Goal: Use online tool/utility: Utilize a website feature to perform a specific function

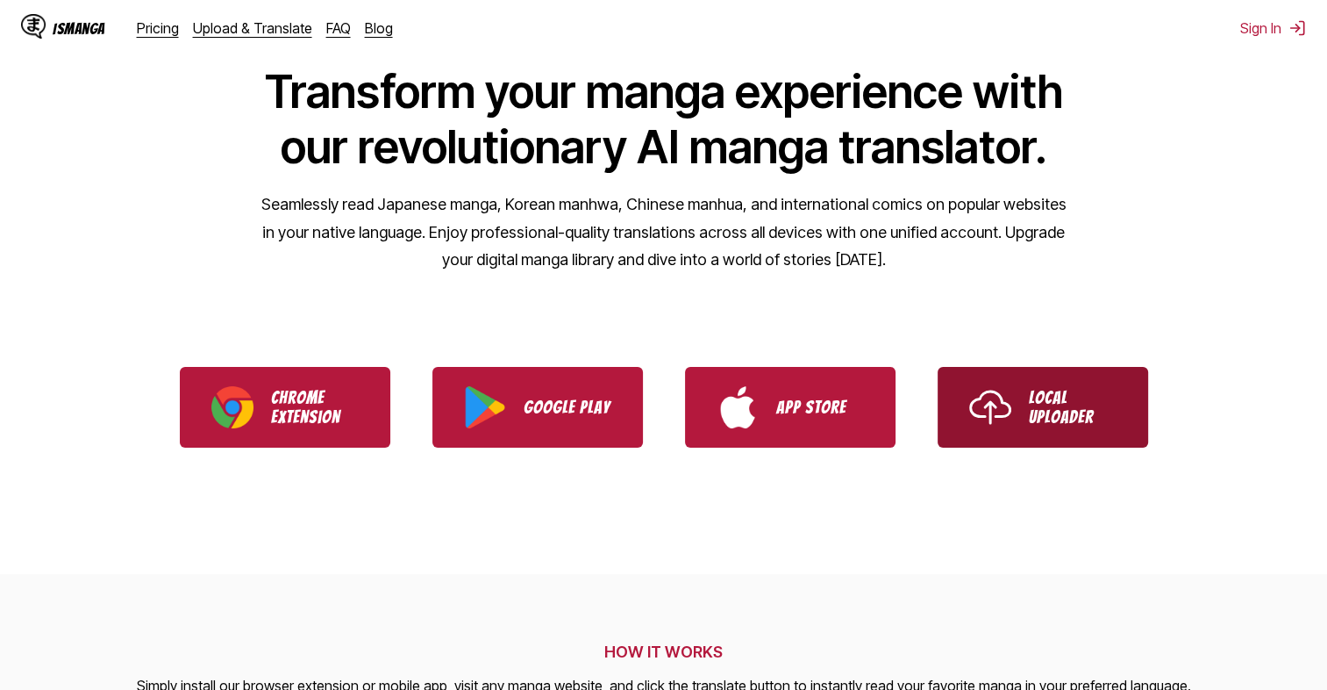
click at [938, 400] on link "Local Uploader" at bounding box center [1043, 407] width 211 height 81
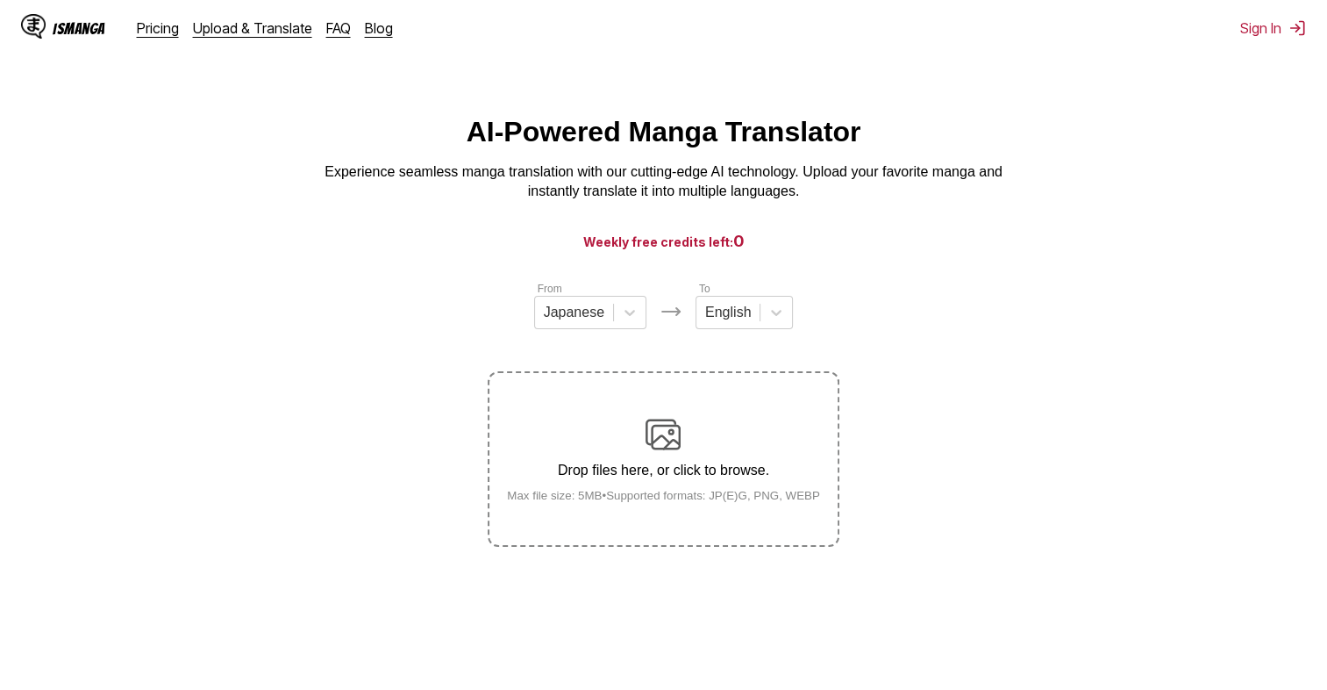
click at [702, 419] on div "Drop files here, or click to browse. Max file size: 5MB • Supported formats: JP…" at bounding box center [663, 459] width 341 height 85
click at [0, 0] on input "Drop files here, or click to browse. Max file size: 5MB • Supported formats: JP…" at bounding box center [0, 0] width 0 height 0
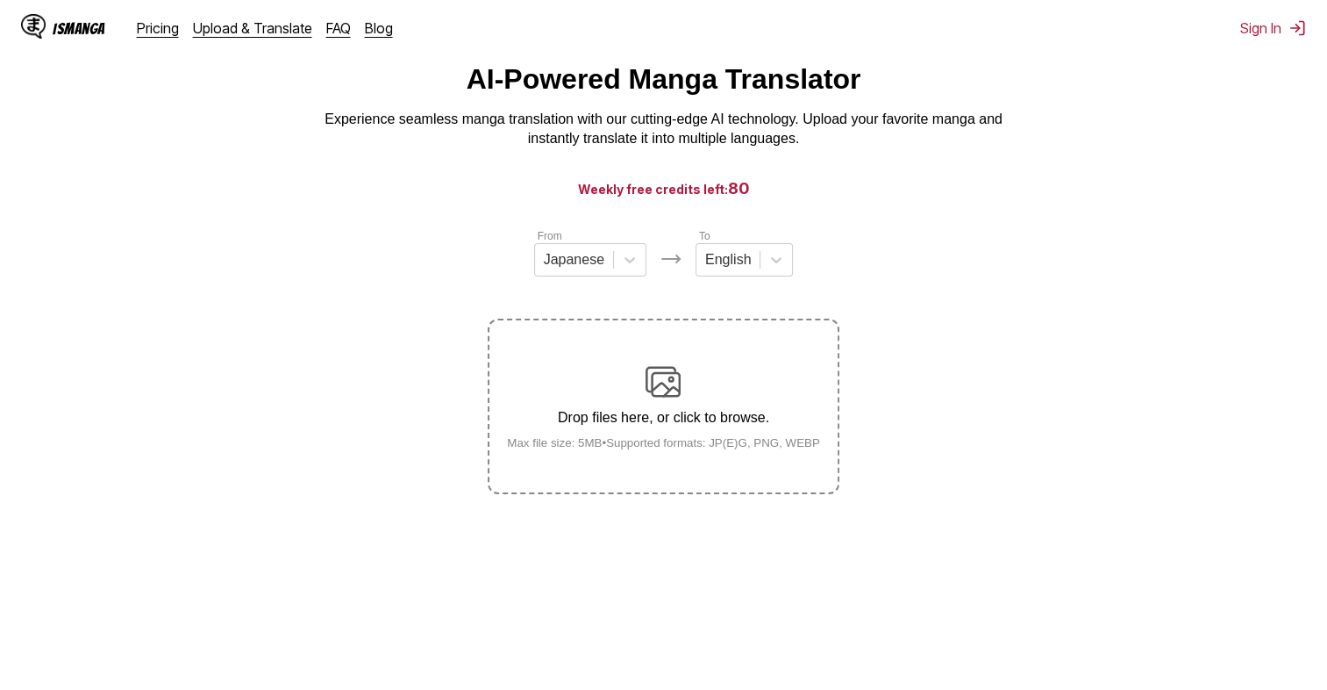
click at [725, 433] on div "Drop files here, or click to browse. Max file size: 5MB • Supported formats: JP…" at bounding box center [663, 406] width 341 height 85
click at [0, 0] on input "Drop files here, or click to browse. Max file size: 5MB • Supported formats: JP…" at bounding box center [0, 0] width 0 height 0
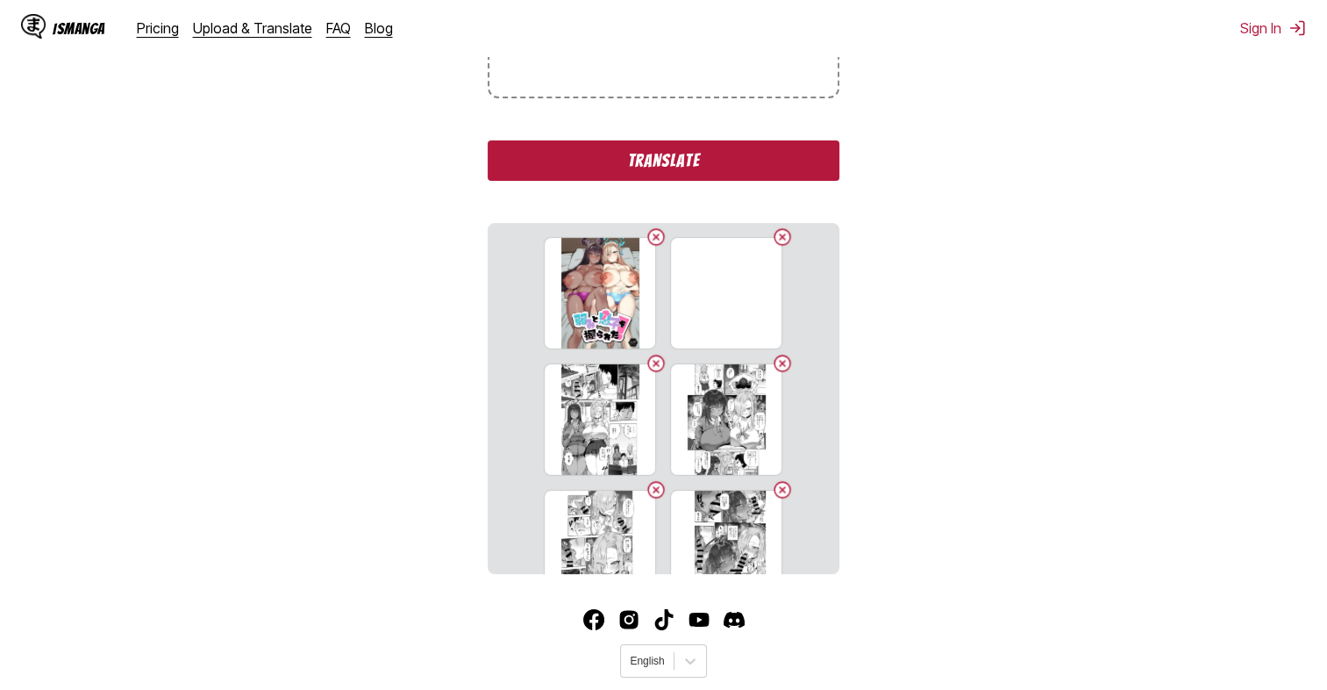
scroll to position [449, 0]
click at [702, 152] on button "Translate" at bounding box center [663, 159] width 351 height 40
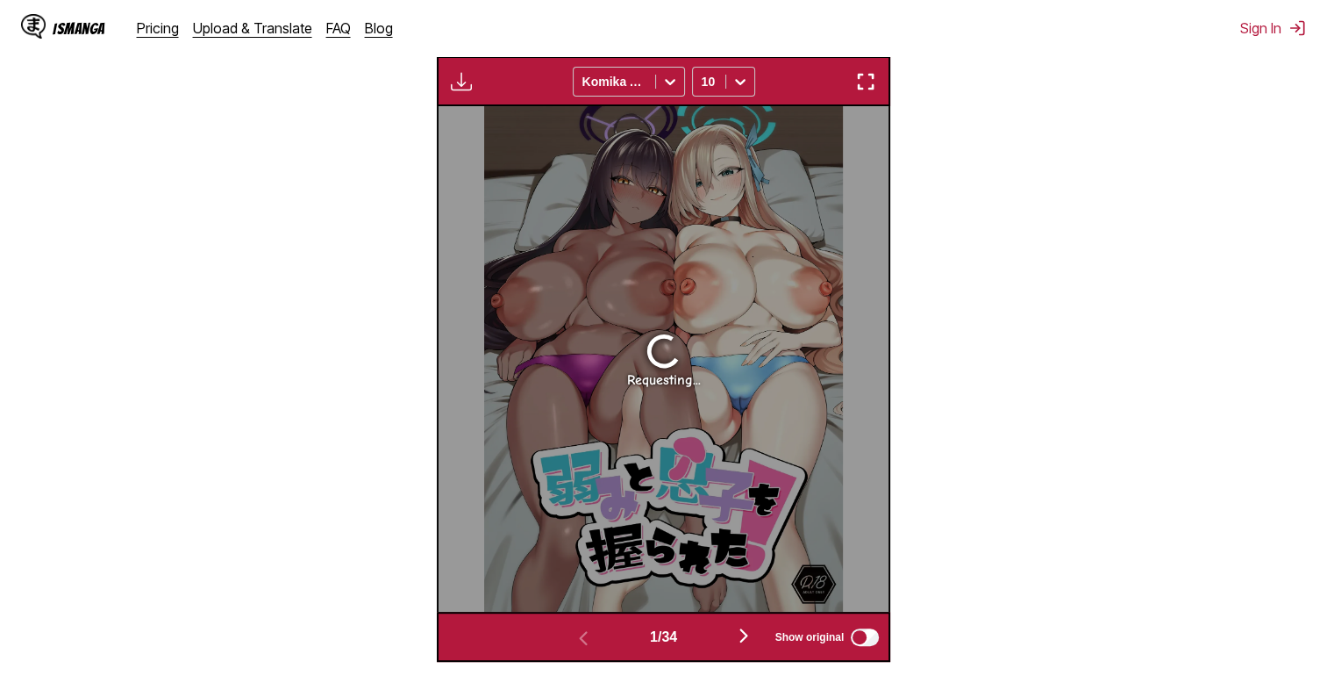
scroll to position [594, 0]
click at [1094, 398] on section "From Japanese To English Drop files here, or click to browse. Max file size: 5M…" at bounding box center [663, 174] width 1299 height 976
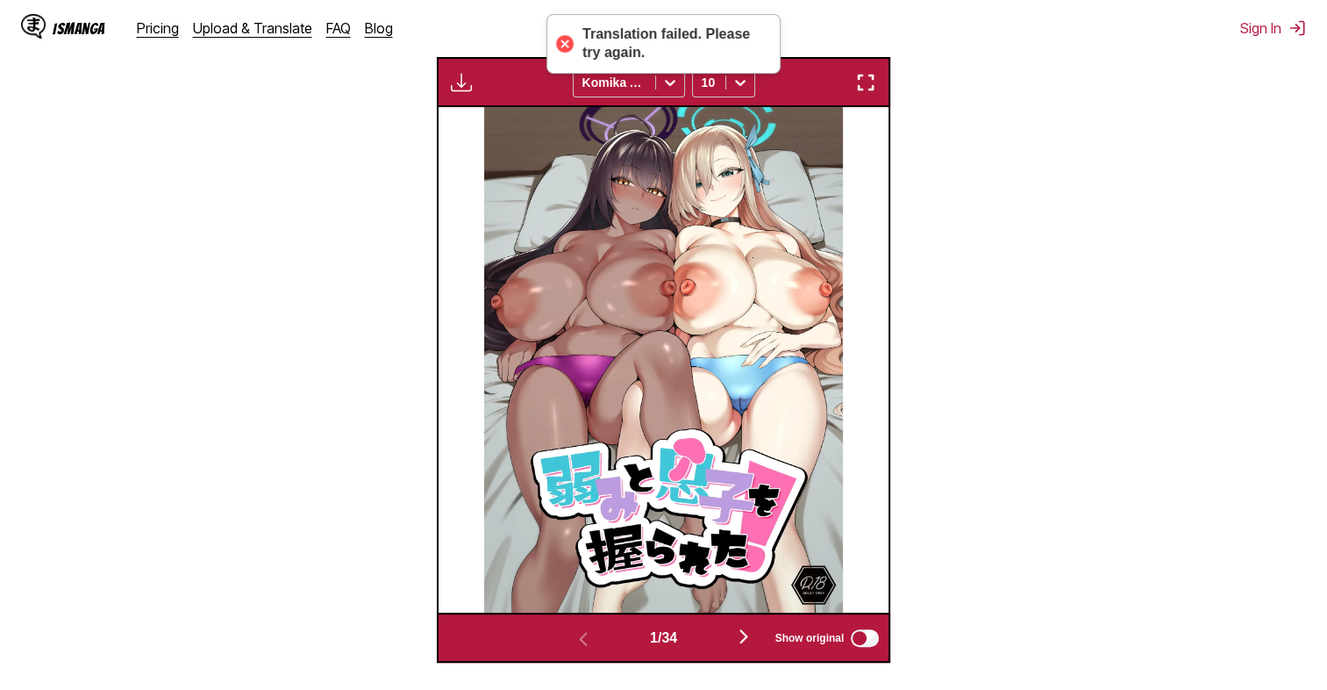
click at [747, 637] on img "button" at bounding box center [743, 636] width 21 height 21
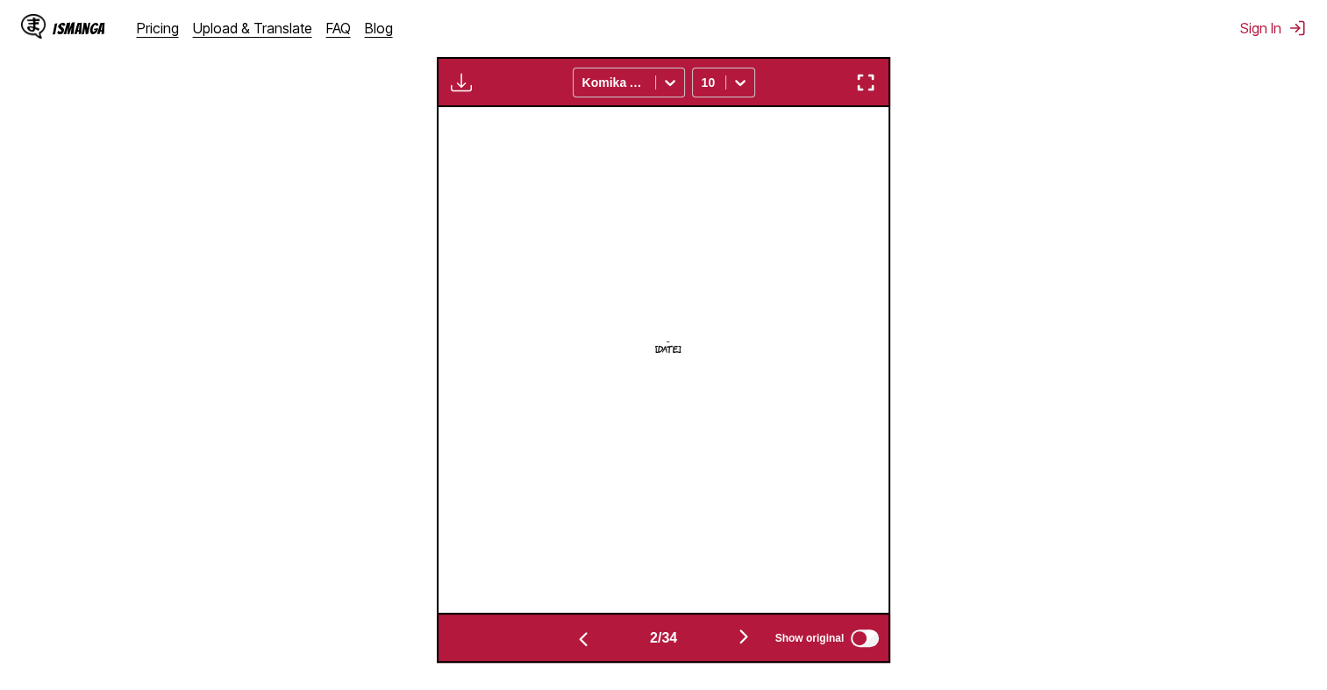
click at [747, 637] on img "button" at bounding box center [743, 636] width 21 height 21
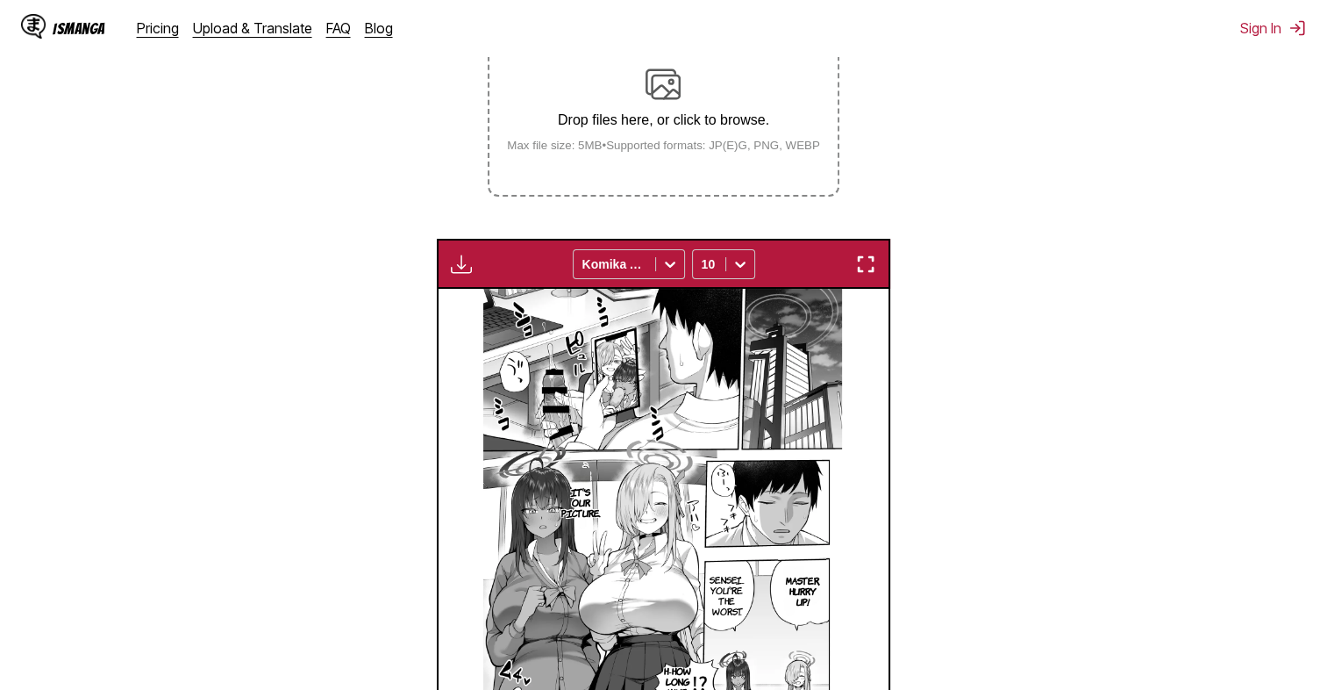
scroll to position [670, 0]
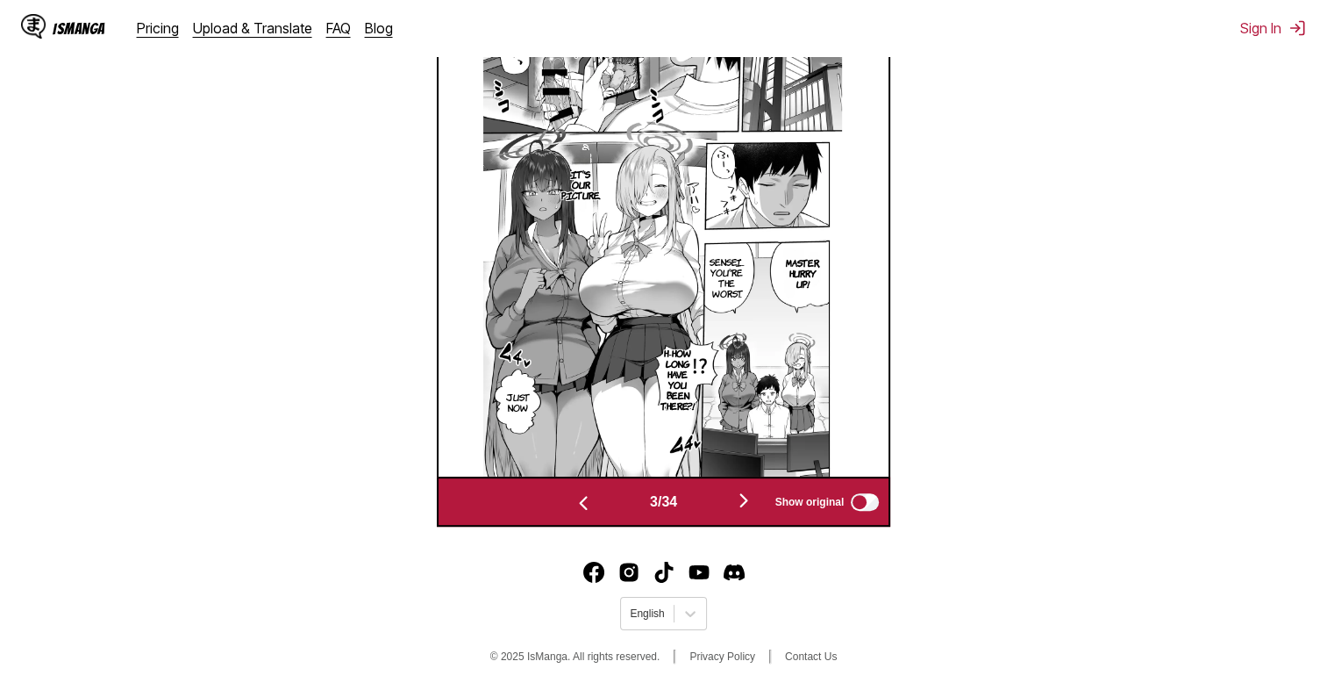
click at [741, 490] on img "button" at bounding box center [743, 500] width 21 height 21
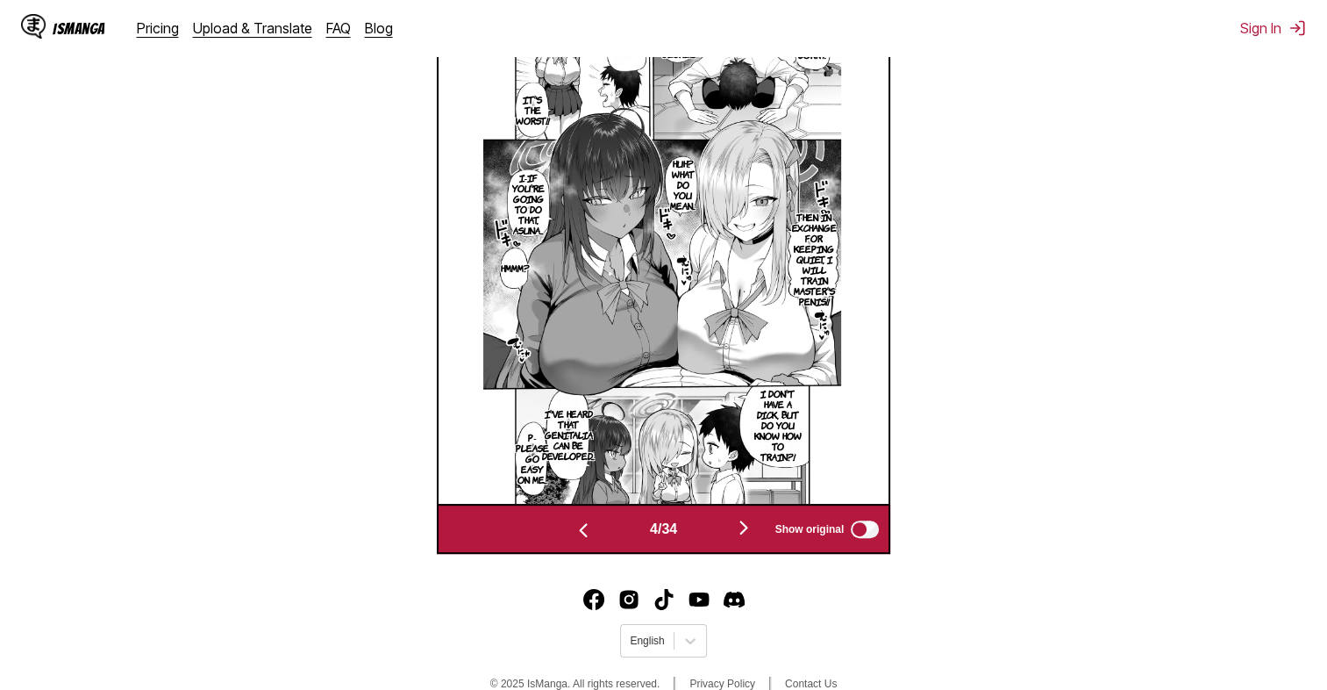
click at [580, 532] on img "button" at bounding box center [583, 529] width 21 height 21
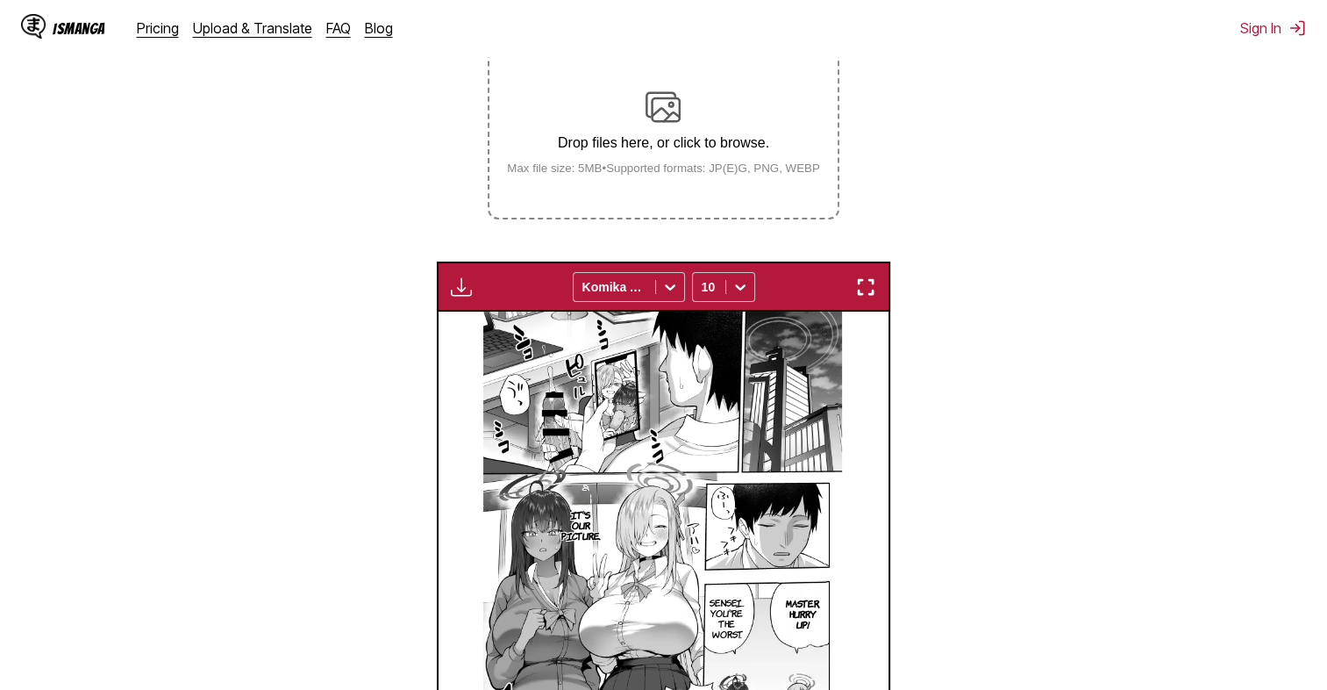
scroll to position [322, 0]
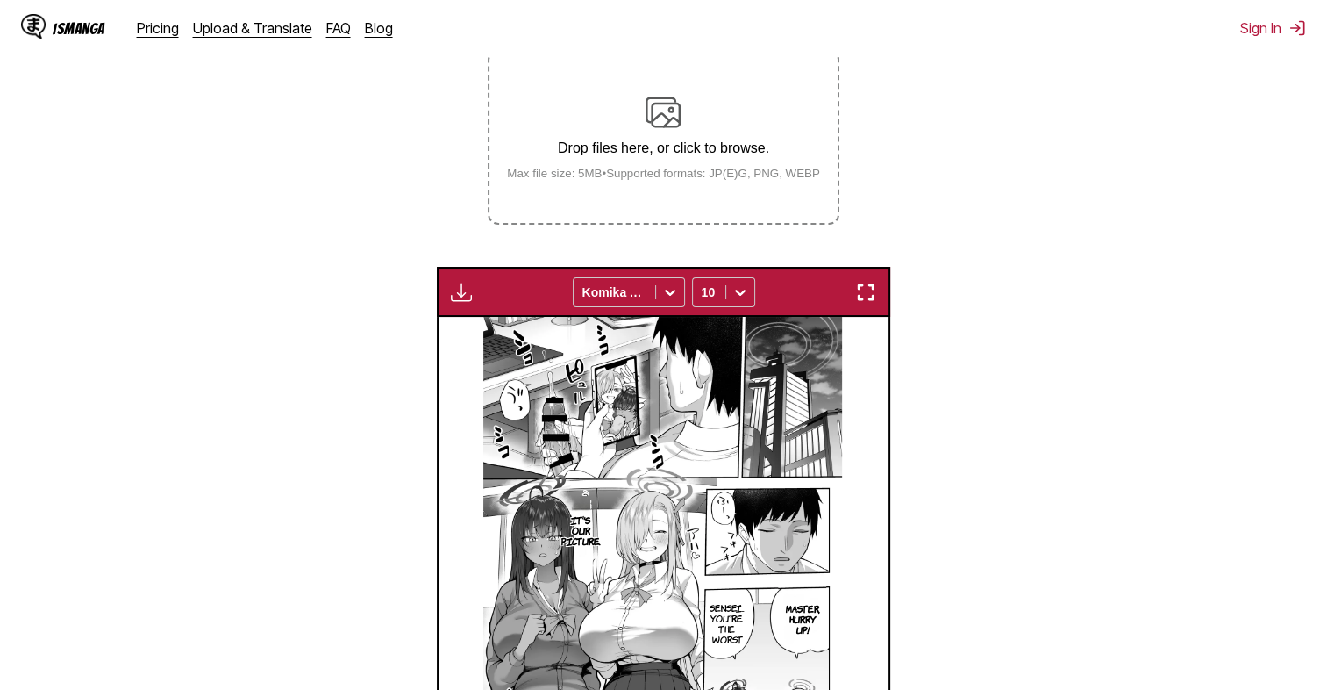
click at [461, 288] on img "button" at bounding box center [461, 292] width 21 height 21
click at [344, 347] on section "From Japanese To English Drop files here, or click to browse. Max file size: 5M…" at bounding box center [663, 415] width 1299 height 914
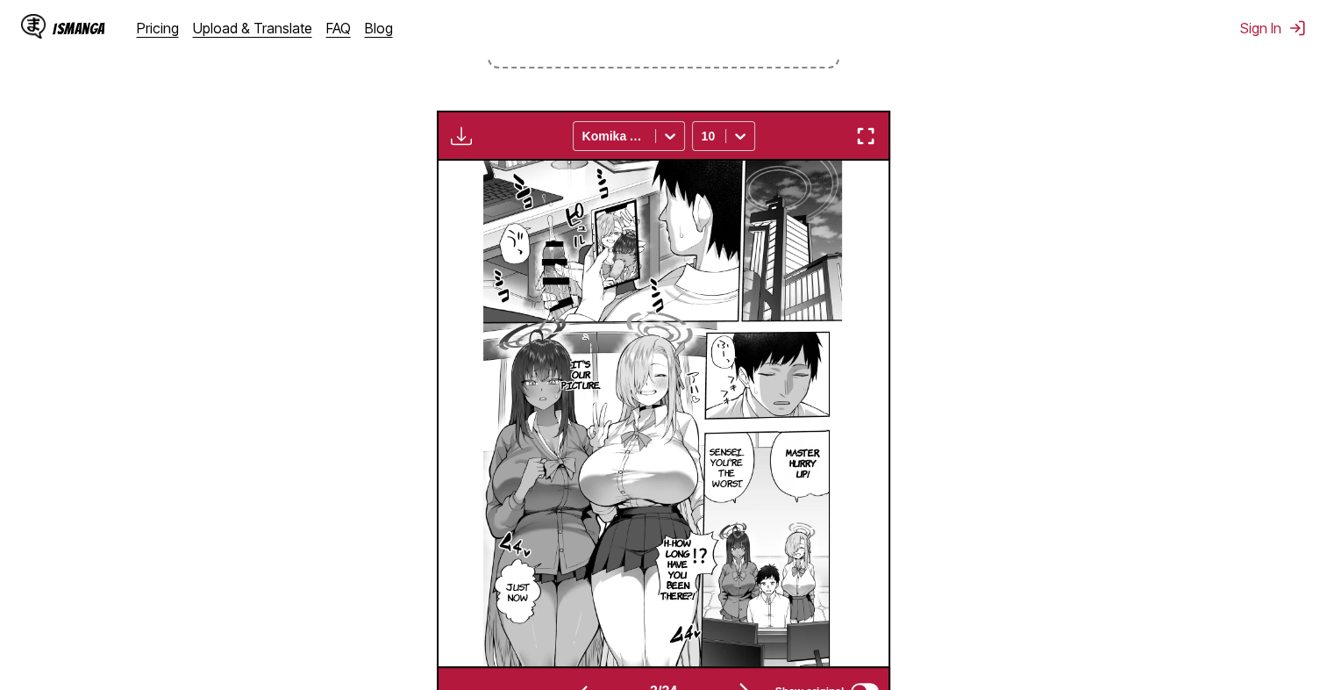
scroll to position [479, 0]
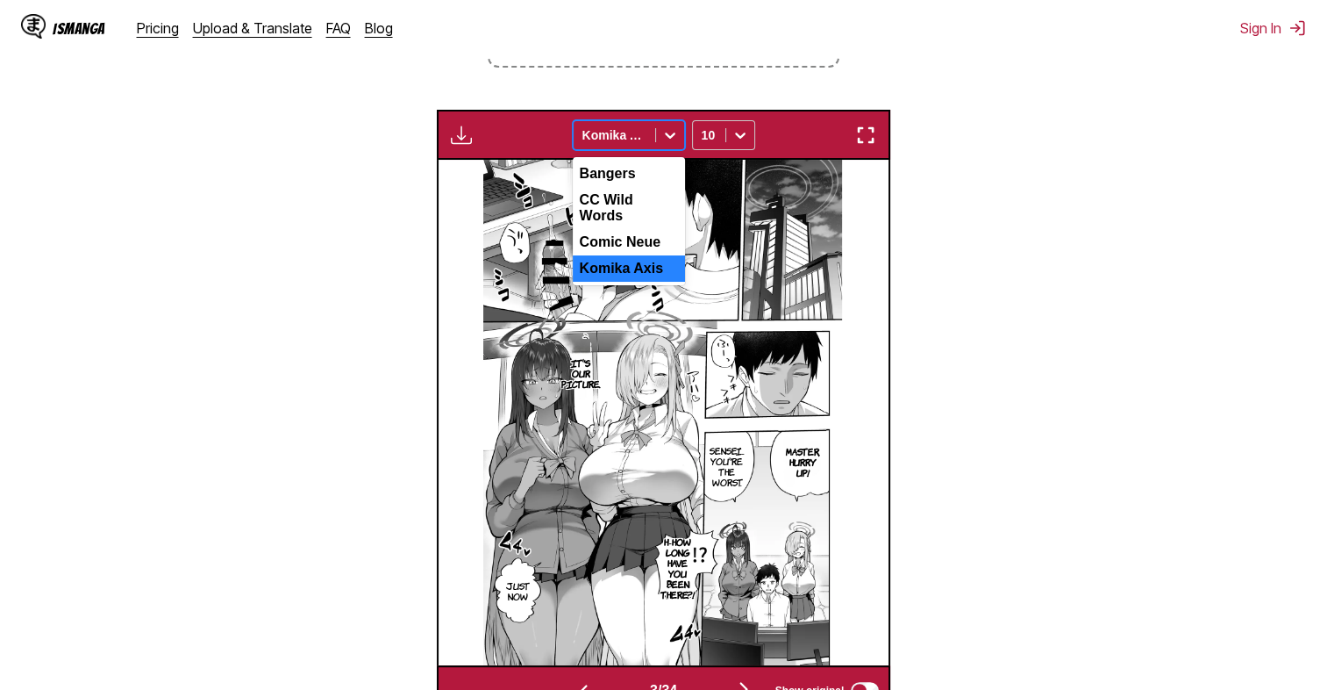
click at [666, 124] on div at bounding box center [670, 135] width 28 height 28
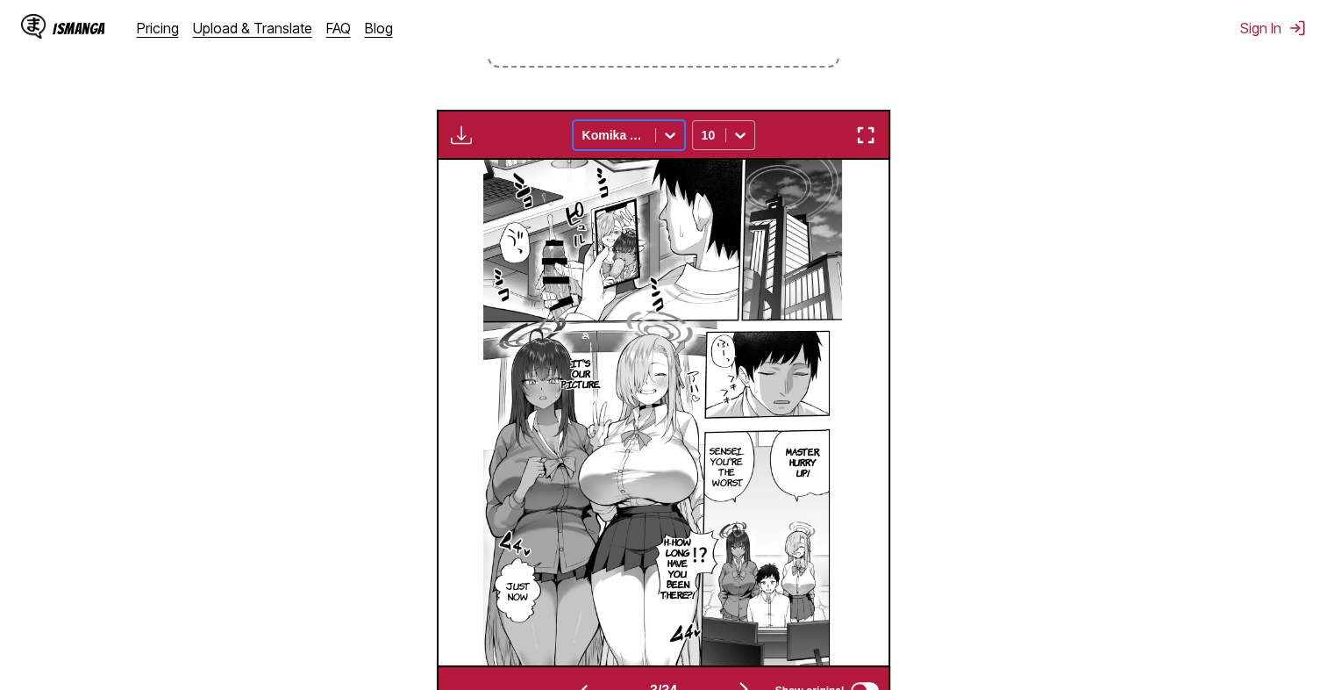
drag, startPoint x: 666, startPoint y: 124, endPoint x: 751, endPoint y: 128, distance: 85.2
click at [751, 128] on div "Komika Axis 10" at bounding box center [664, 135] width 182 height 30
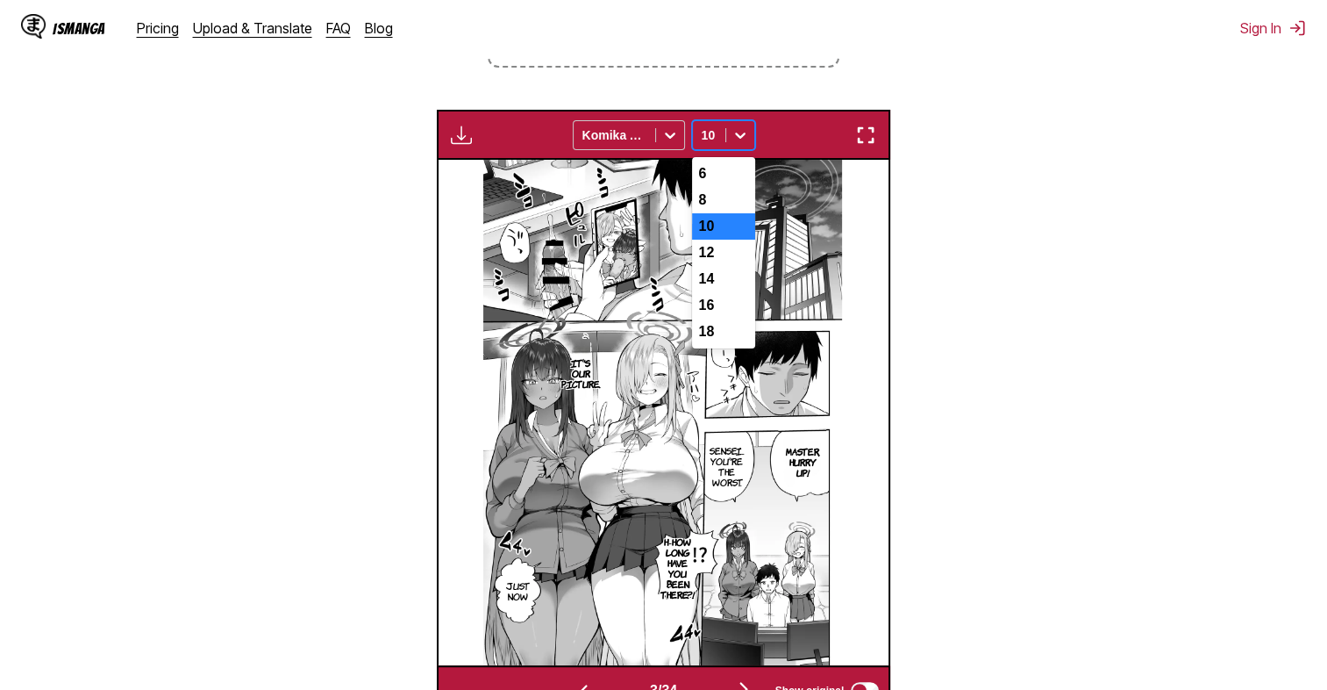
click at [751, 128] on div at bounding box center [740, 135] width 28 height 28
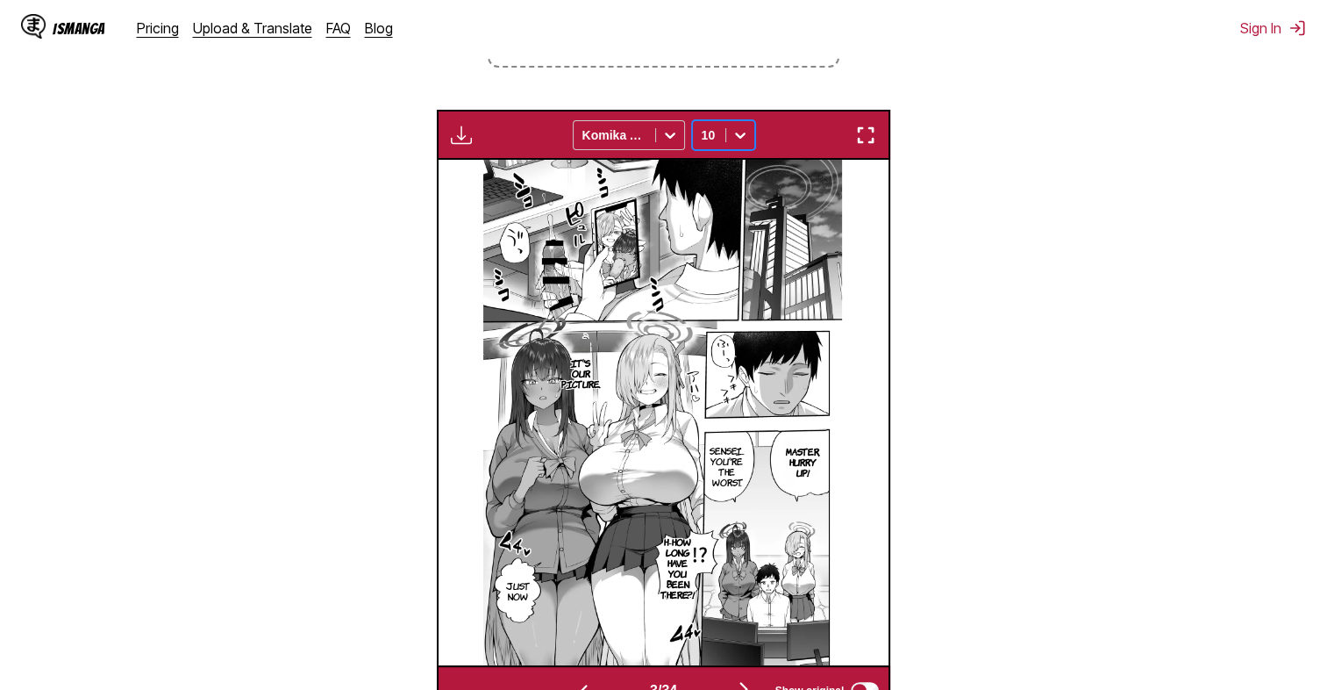
click at [743, 147] on div at bounding box center [740, 135] width 28 height 28
